Goal: Information Seeking & Learning: Find specific fact

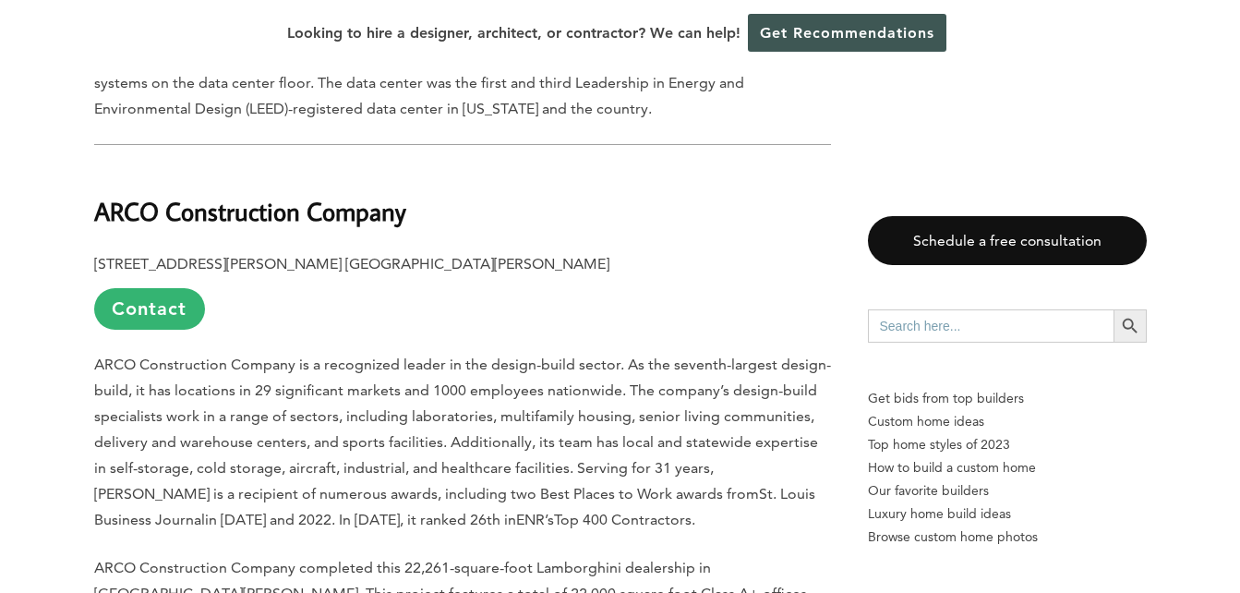
scroll to position [1668, 0]
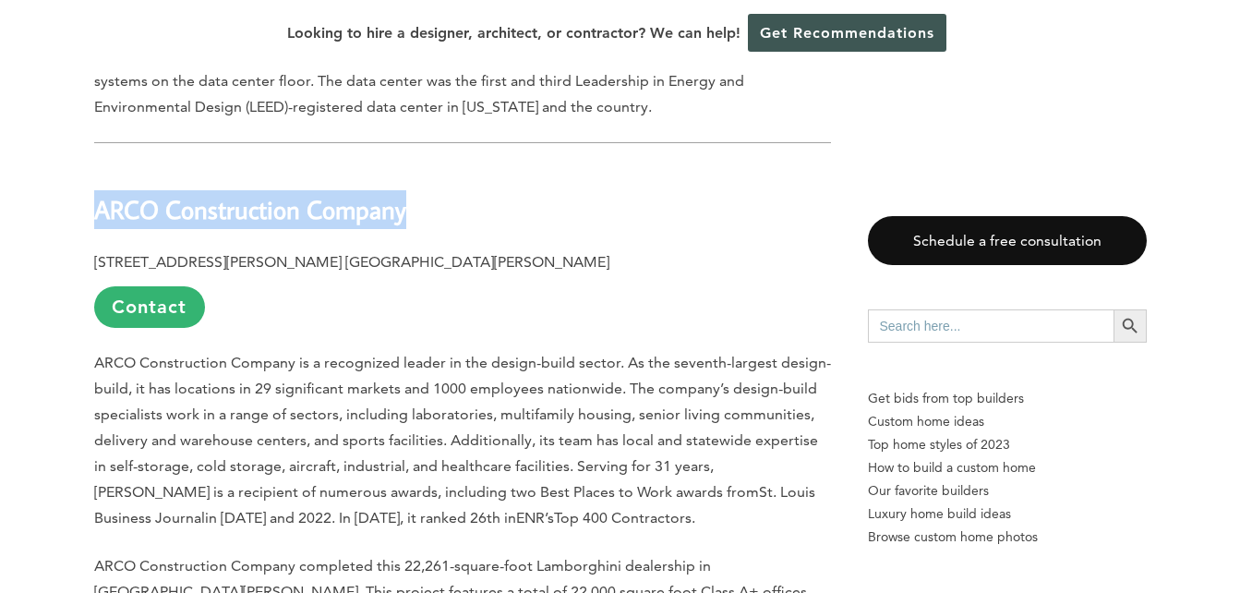
drag, startPoint x: 95, startPoint y: 187, endPoint x: 407, endPoint y: 187, distance: 312.1
click at [407, 187] on h2 "ARCO Construction Company" at bounding box center [462, 197] width 737 height 64
copy b "ARCO Construction Company"
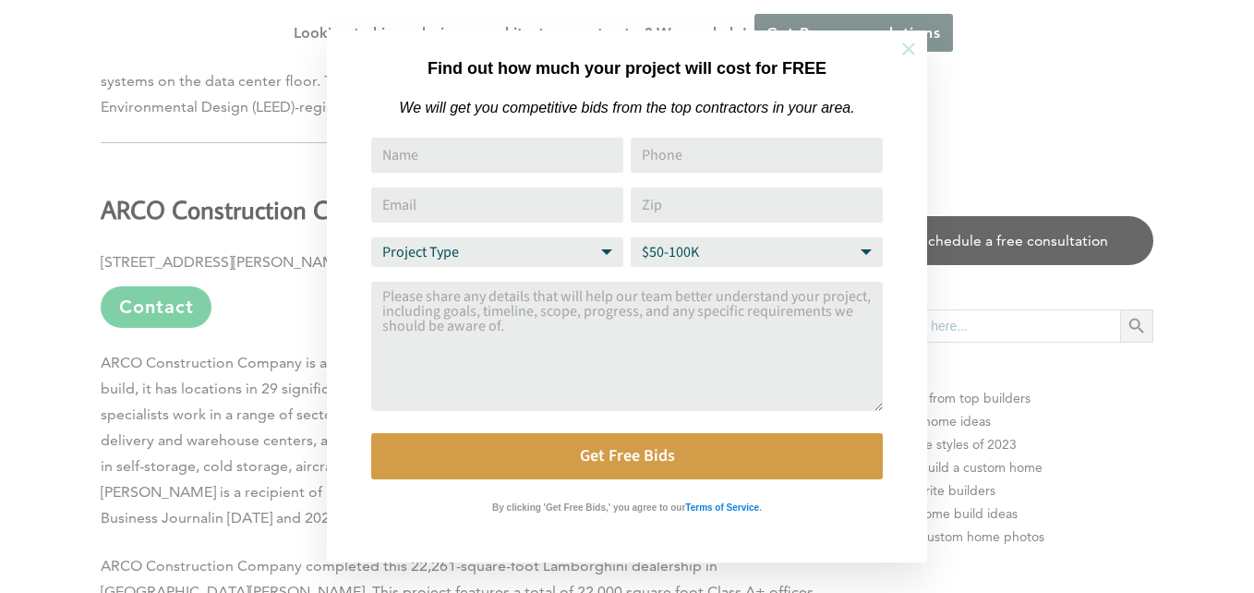
click at [909, 56] on icon at bounding box center [909, 49] width 20 height 20
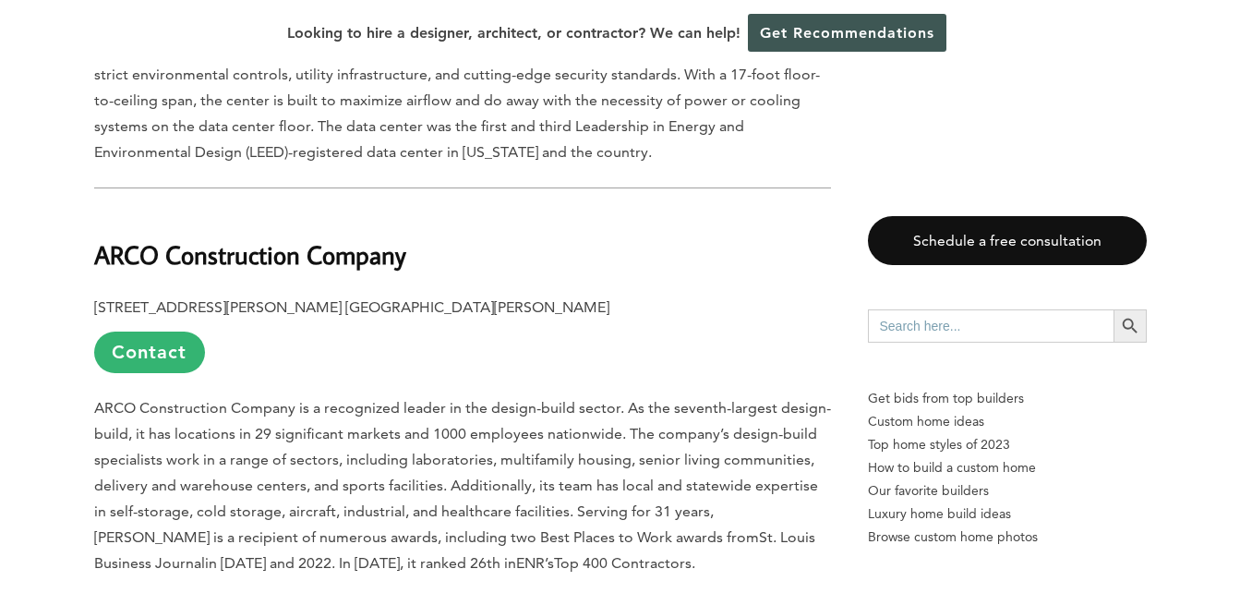
scroll to position [1622, 0]
drag, startPoint x: 96, startPoint y: 278, endPoint x: 218, endPoint y: 283, distance: 122.0
click at [218, 299] on b "[STREET_ADDRESS][PERSON_NAME] [GEOGRAPHIC_DATA][PERSON_NAME]" at bounding box center [351, 308] width 515 height 18
copy b "[STREET_ADDRESS][PERSON_NAME]"
drag, startPoint x: 227, startPoint y: 283, endPoint x: 282, endPoint y: 281, distance: 54.5
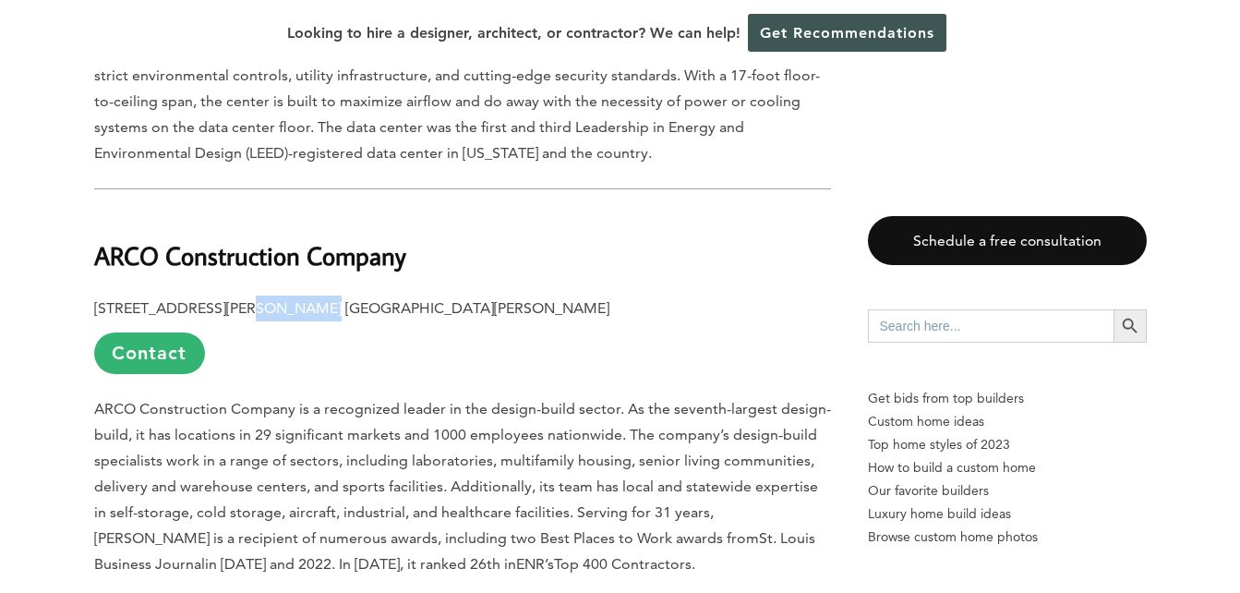
click at [282, 299] on b "[STREET_ADDRESS][PERSON_NAME] [GEOGRAPHIC_DATA][PERSON_NAME]" at bounding box center [351, 308] width 515 height 18
copy b "[GEOGRAPHIC_DATA][PERSON_NAME]"
drag, startPoint x: 320, startPoint y: 282, endPoint x: 360, endPoint y: 284, distance: 40.7
click at [360, 299] on b "[STREET_ADDRESS][PERSON_NAME] [GEOGRAPHIC_DATA][PERSON_NAME]" at bounding box center [351, 308] width 515 height 18
copy b "63119"
